Goal: Register for event/course

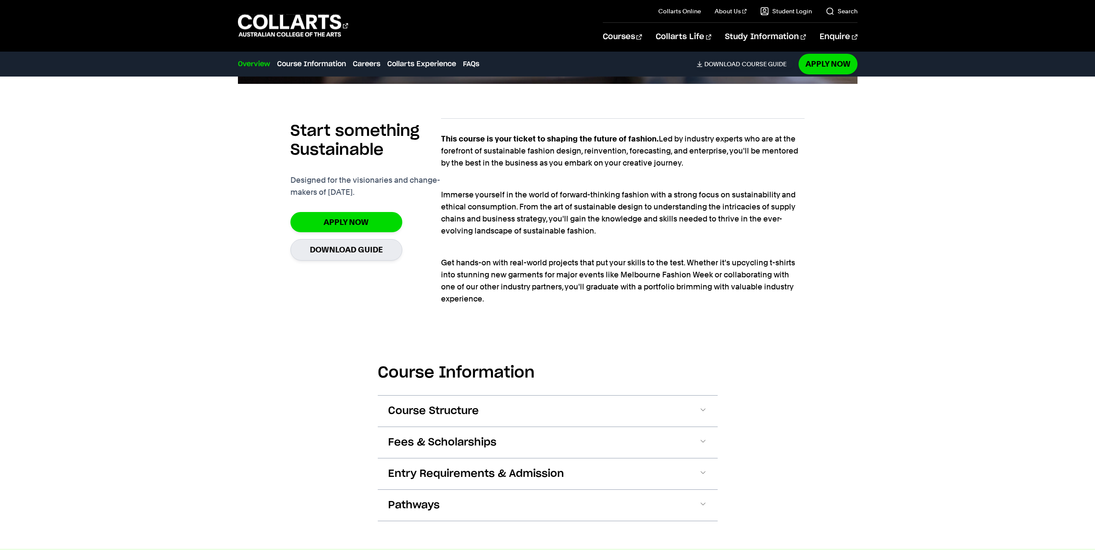
scroll to position [601, 0]
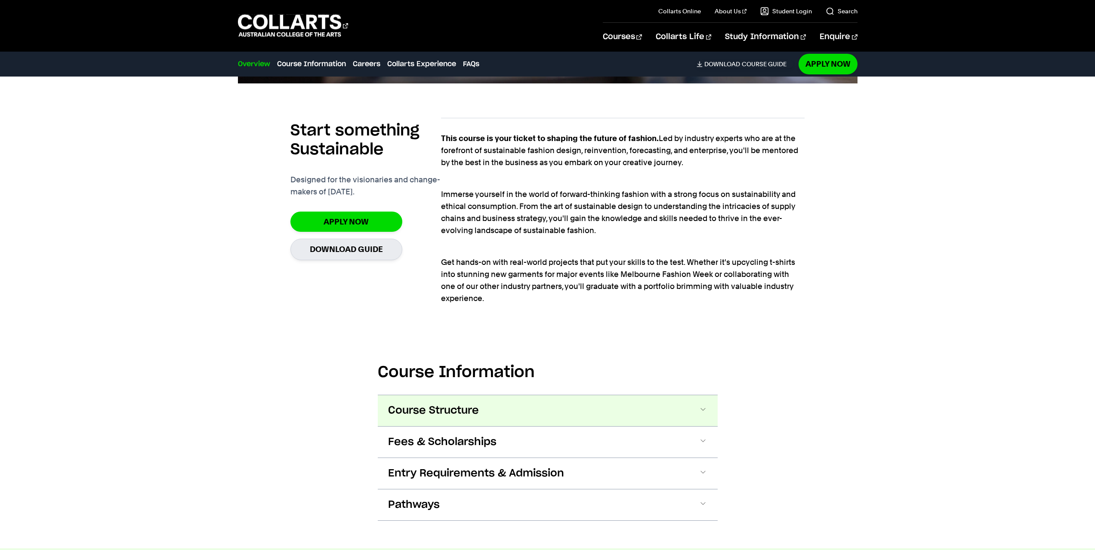
click at [407, 414] on span "Course Structure" at bounding box center [433, 411] width 91 height 14
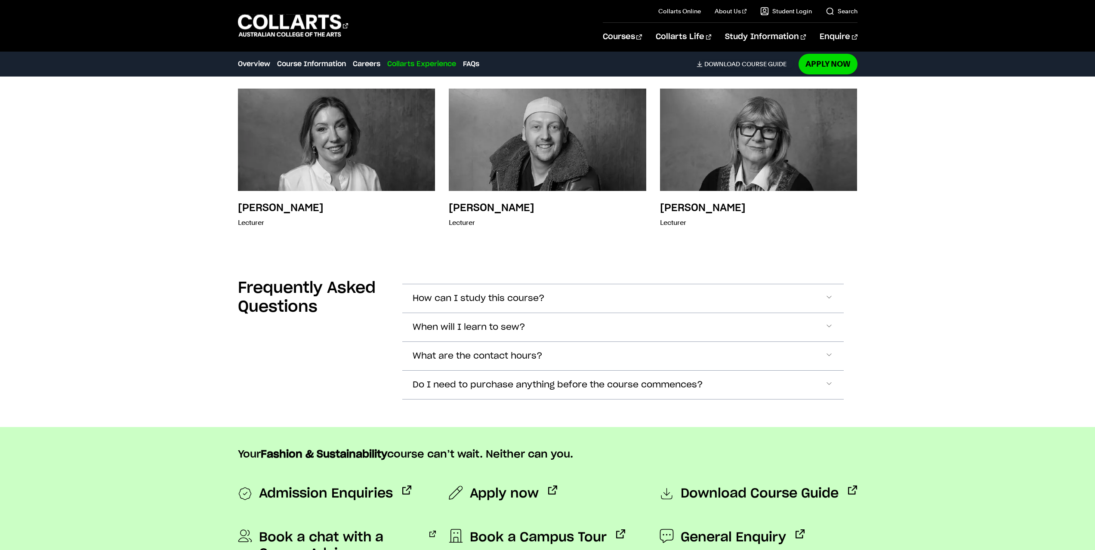
scroll to position [3360, 0]
click at [577, 332] on button "When will I learn to sew?" at bounding box center [622, 327] width 441 height 28
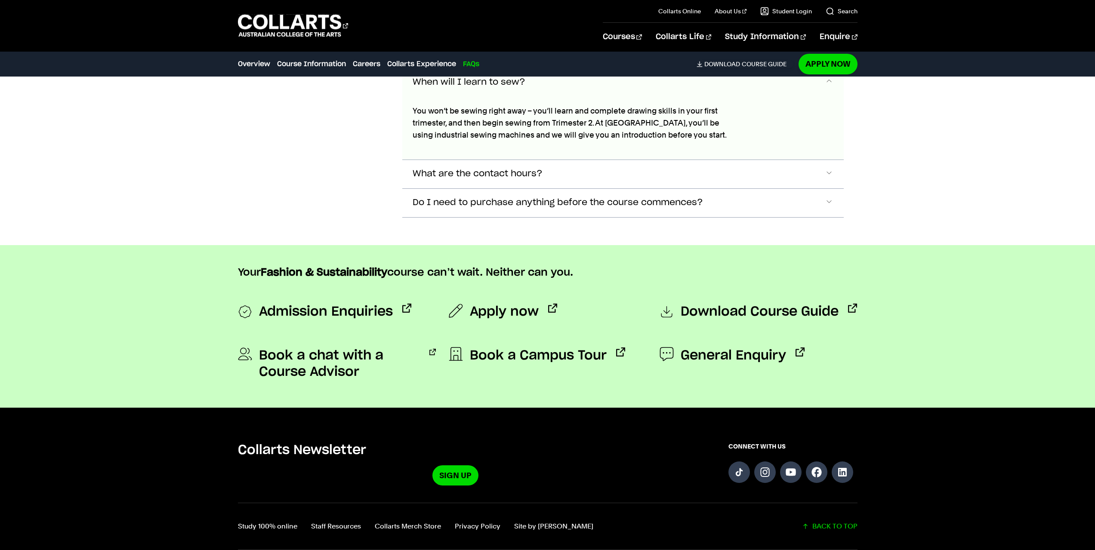
scroll to position [3605, 0]
click at [586, 176] on button "What are the contact hours?" at bounding box center [622, 174] width 441 height 28
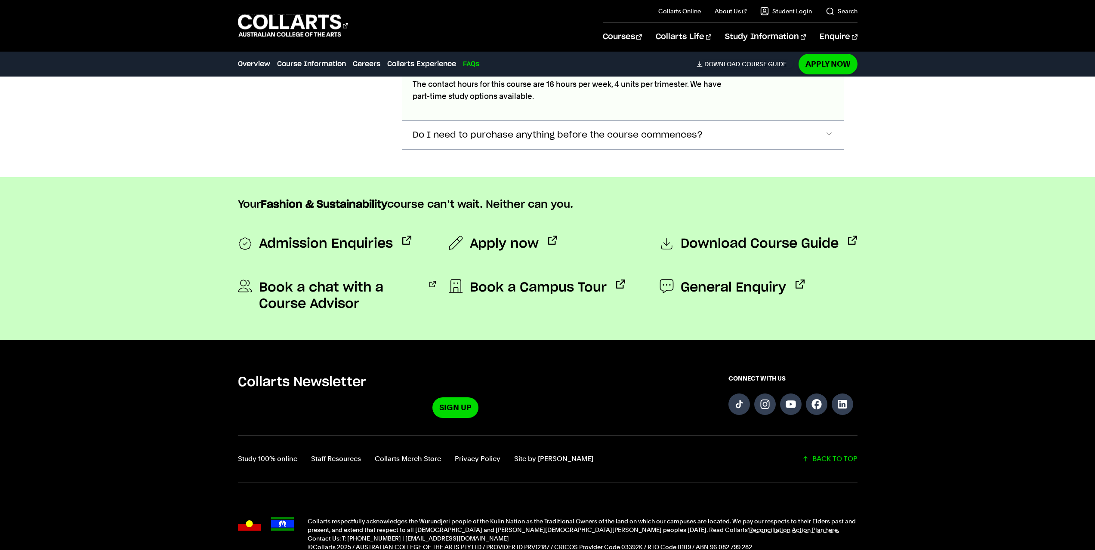
scroll to position [3725, 0]
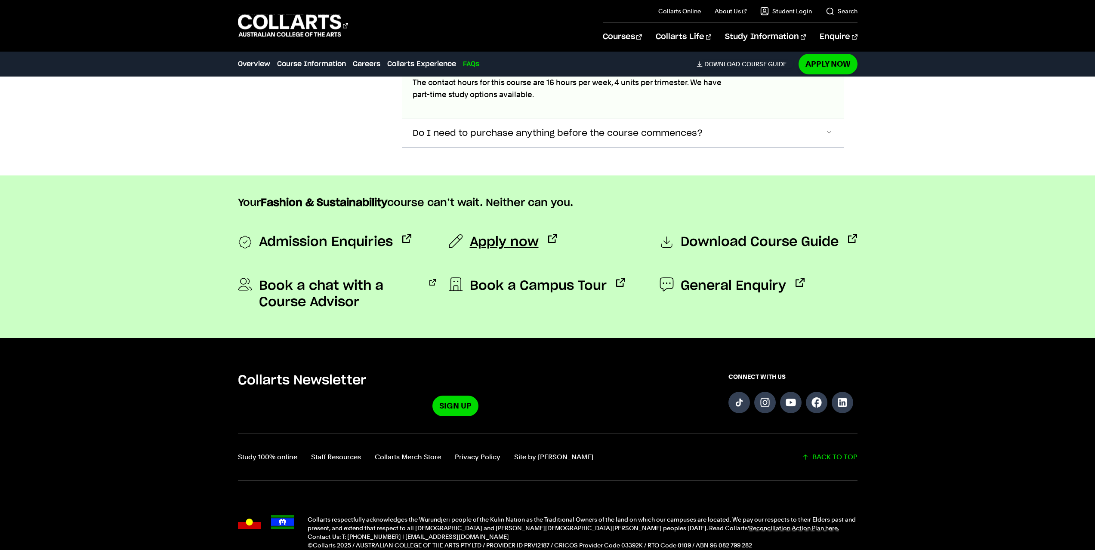
click at [513, 237] on span "Apply now" at bounding box center [504, 242] width 69 height 16
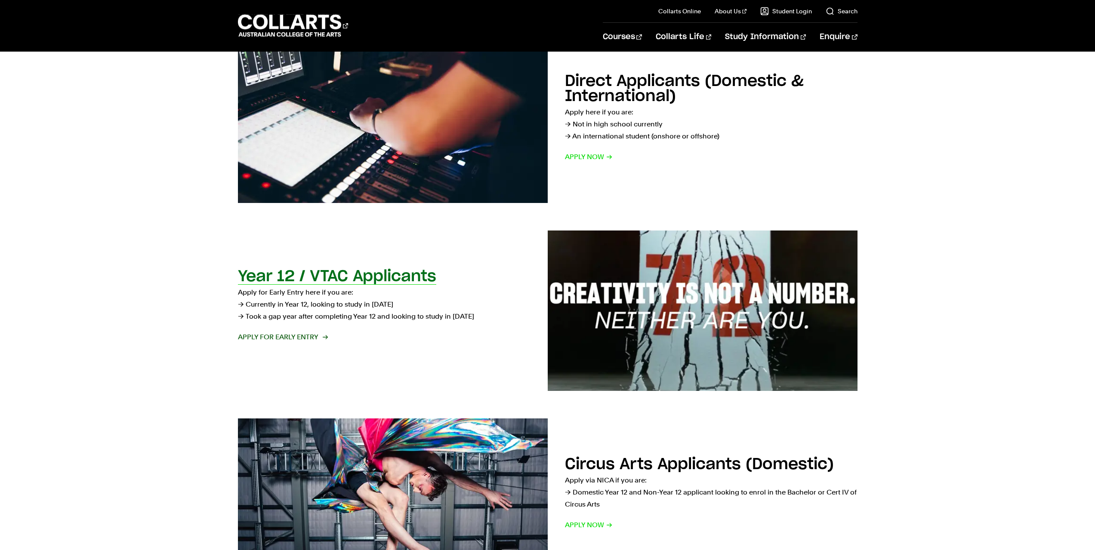
scroll to position [164, 0]
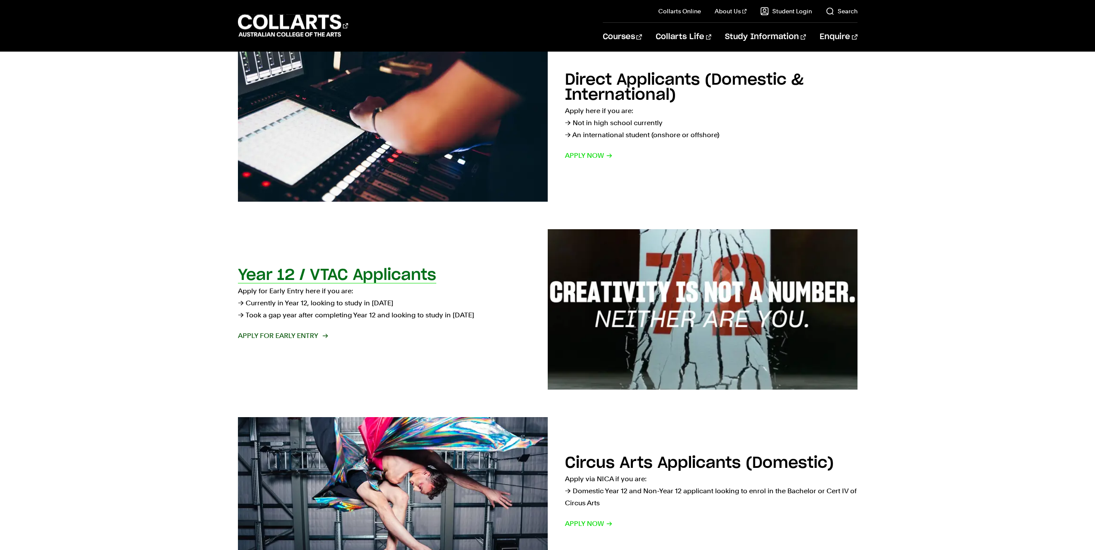
click at [329, 268] on h2 "Year 12 / VTAC Applicants" at bounding box center [337, 275] width 198 height 15
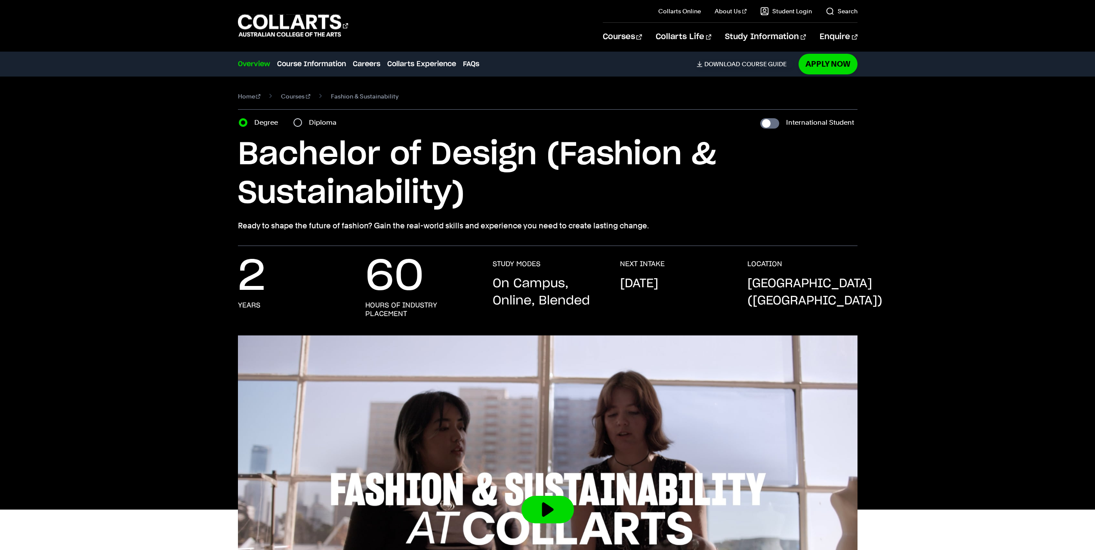
scroll to position [3038, 0]
